Goal: Find specific page/section: Find specific page/section

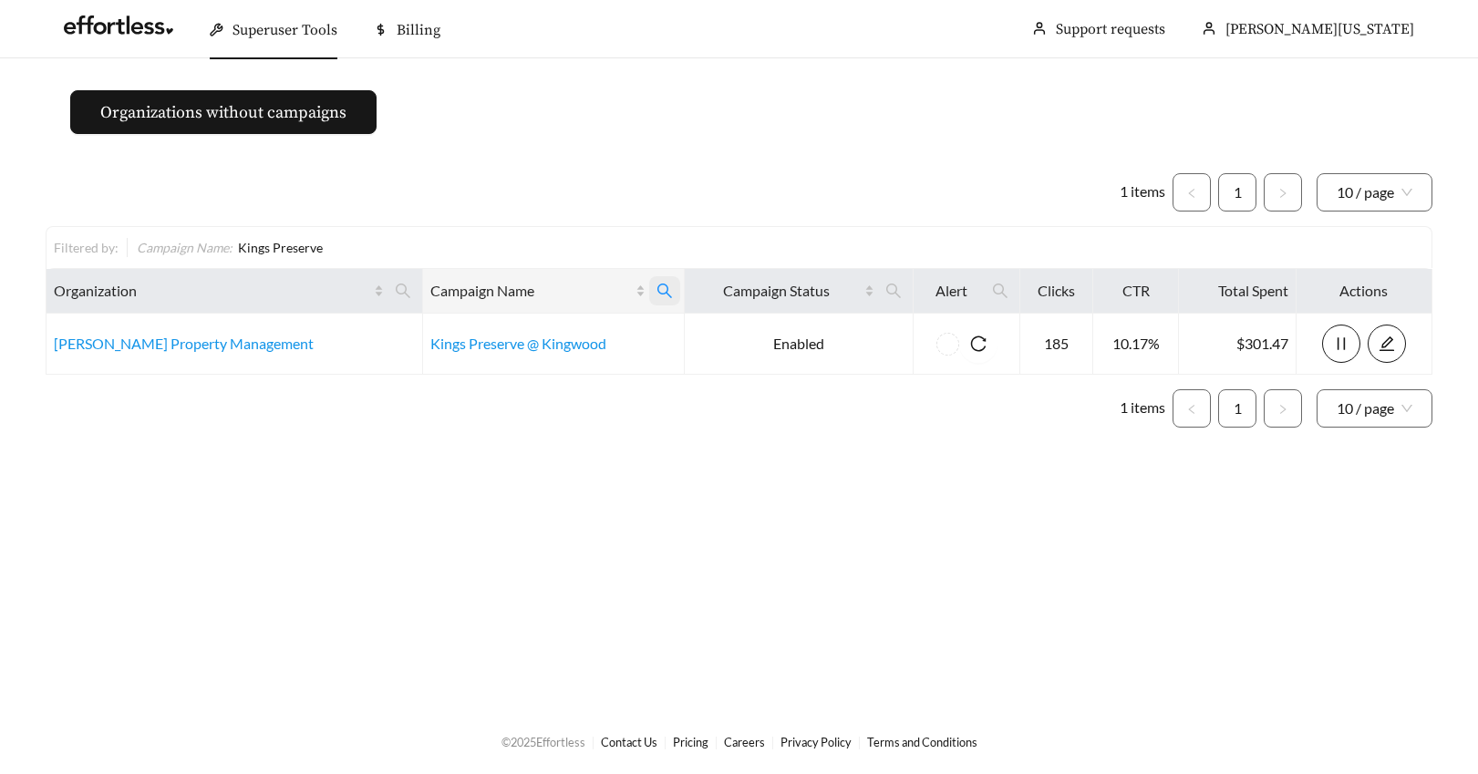
click at [656, 288] on icon "search" at bounding box center [664, 291] width 16 height 16
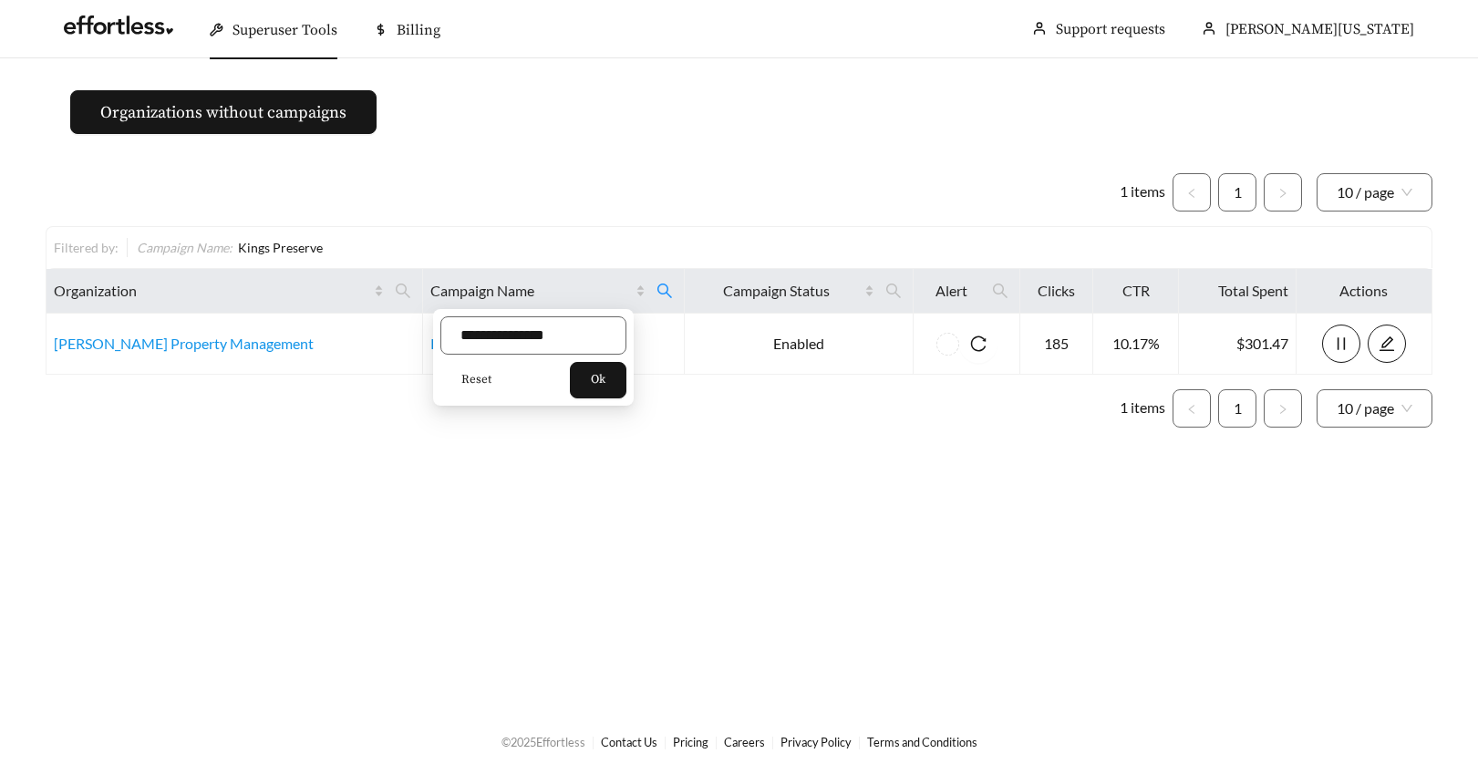
click at [468, 376] on span "Reset" at bounding box center [476, 380] width 30 height 18
click at [486, 335] on input "text" at bounding box center [533, 335] width 186 height 38
type input "******"
click at [590, 369] on button "Ok" at bounding box center [598, 380] width 57 height 36
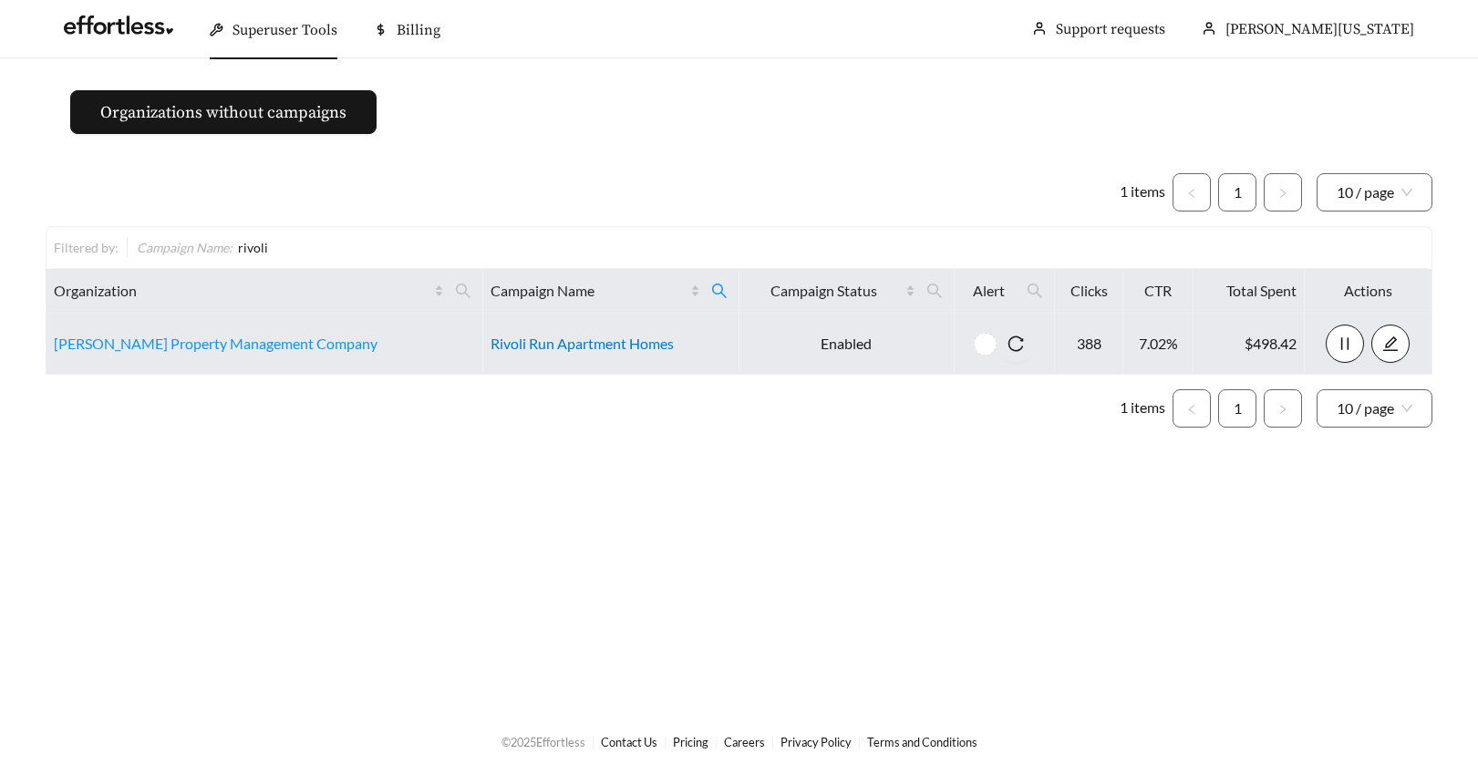
click at [490, 345] on link "Rivoli Run Apartment Homes" at bounding box center [581, 343] width 183 height 17
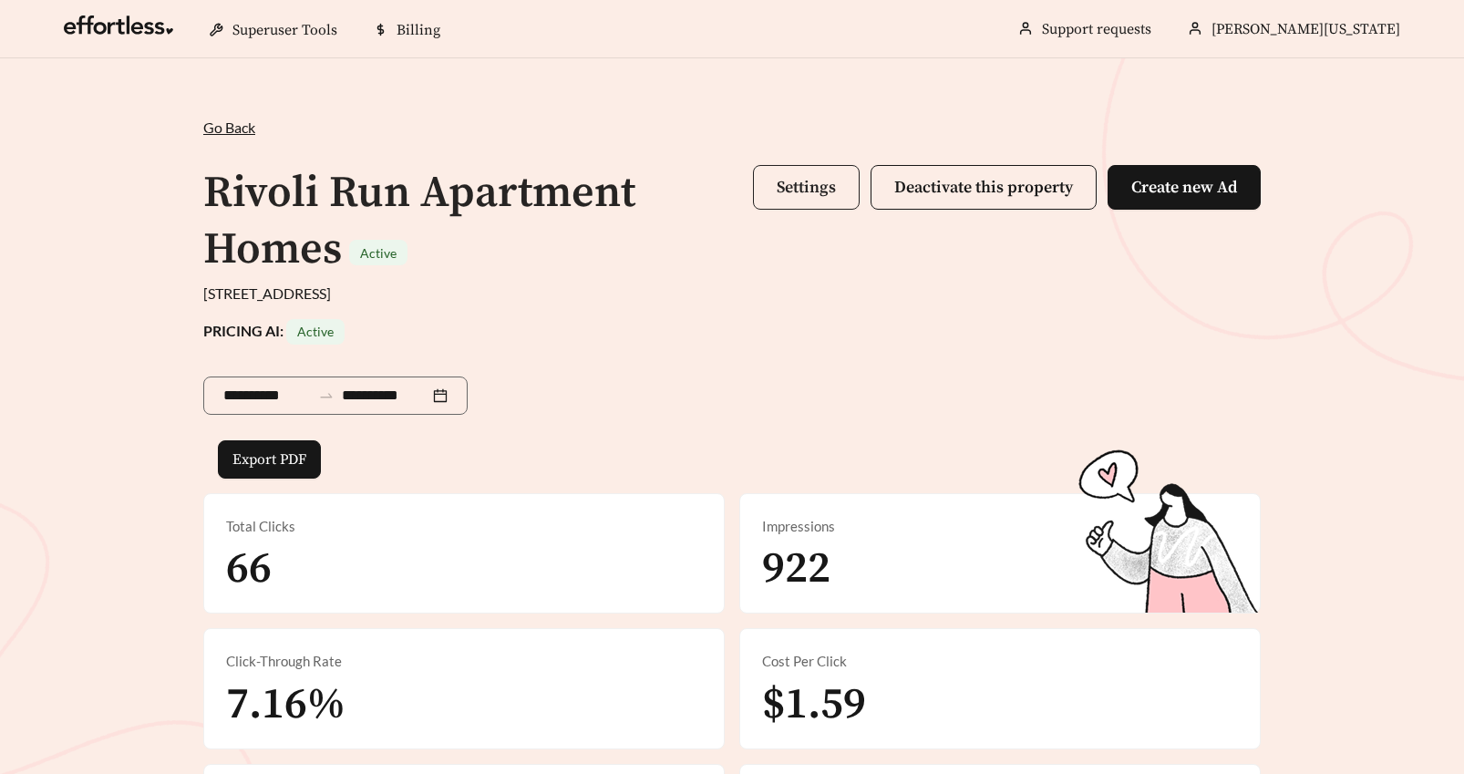
click at [799, 181] on span "Settings" at bounding box center [806, 187] width 59 height 21
